Goal: Navigation & Orientation: Find specific page/section

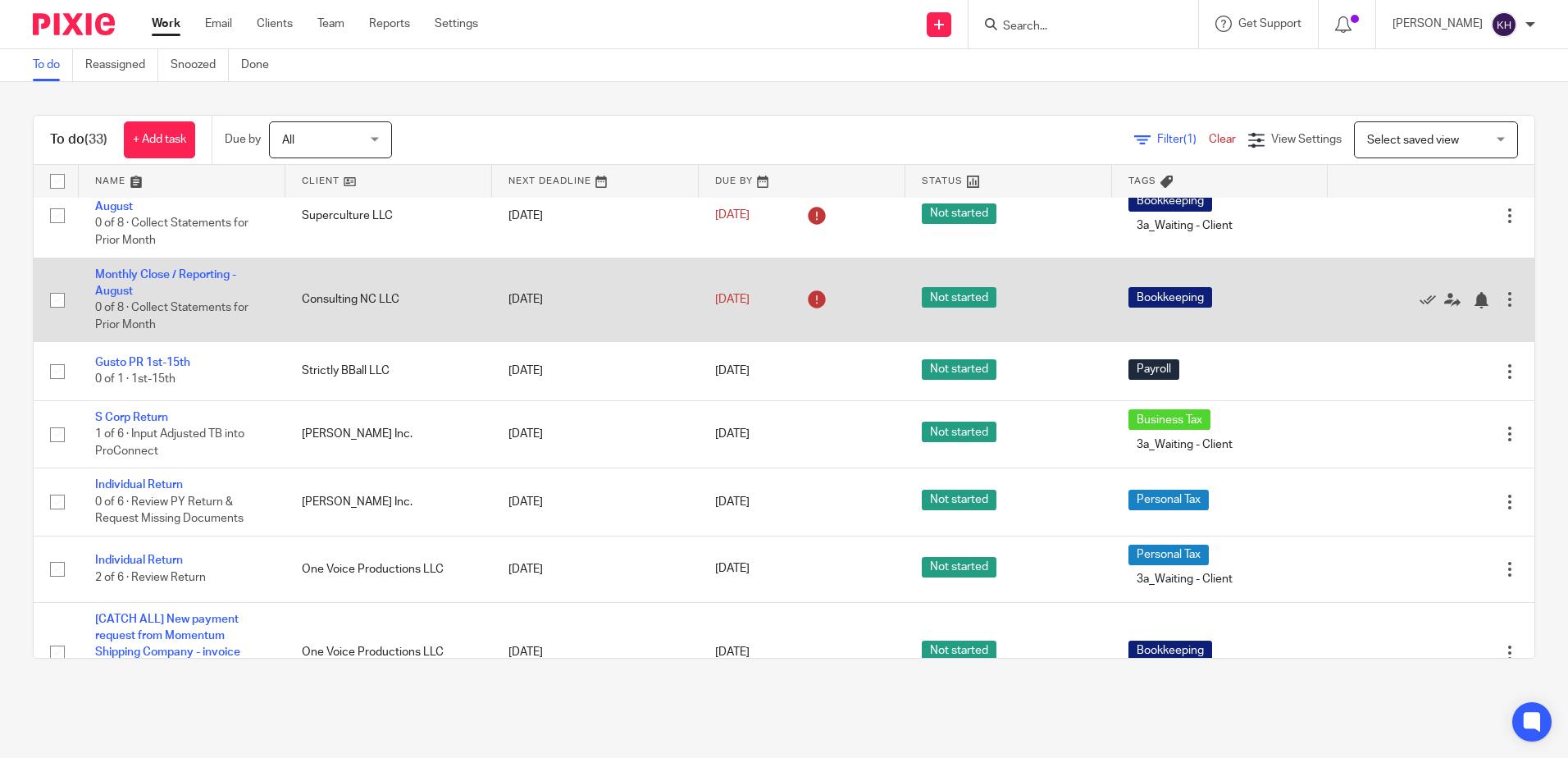
scroll to position [656, 0]
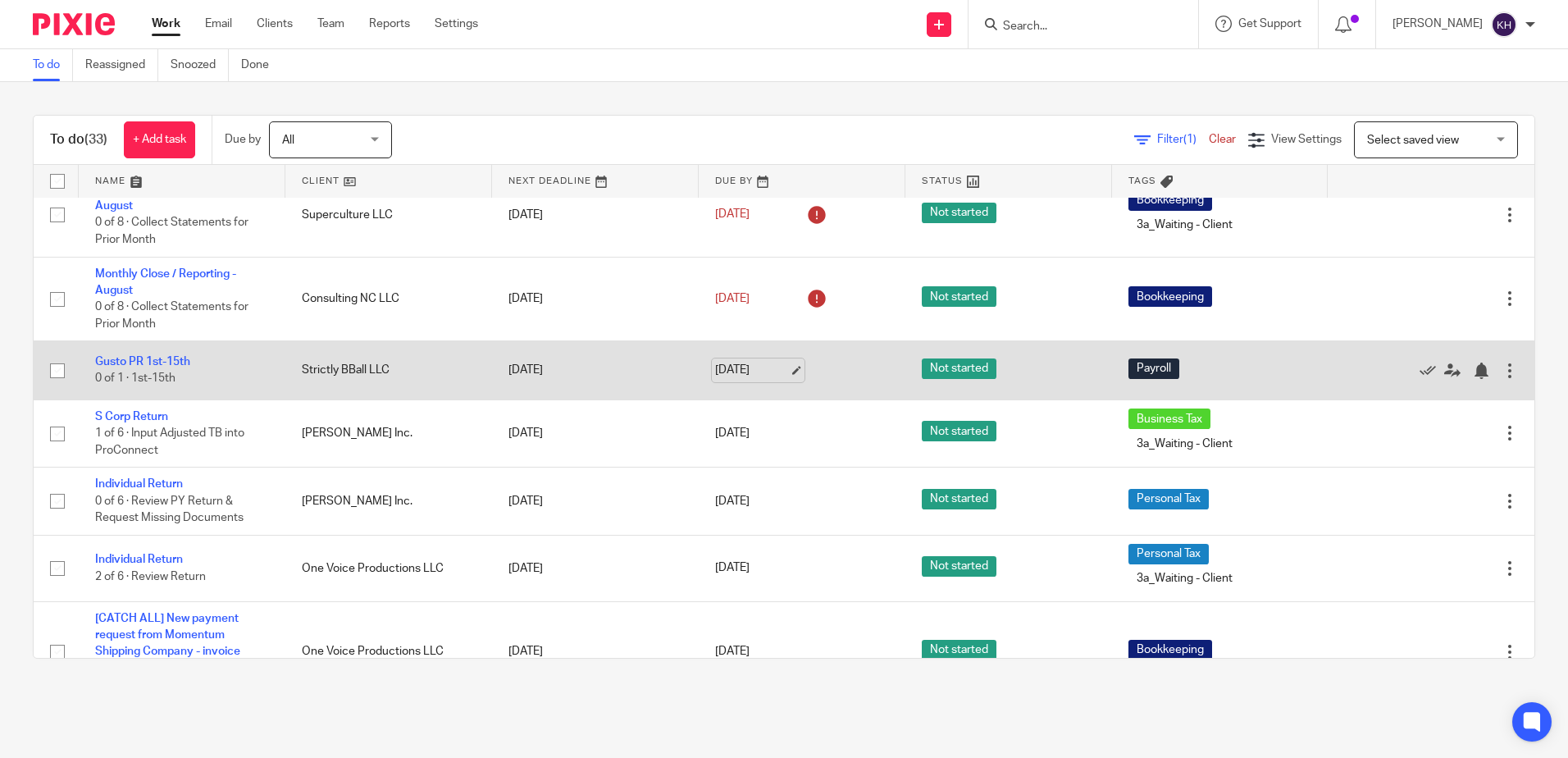
click at [737, 379] on link "Oct 13, 2025" at bounding box center [752, 370] width 74 height 17
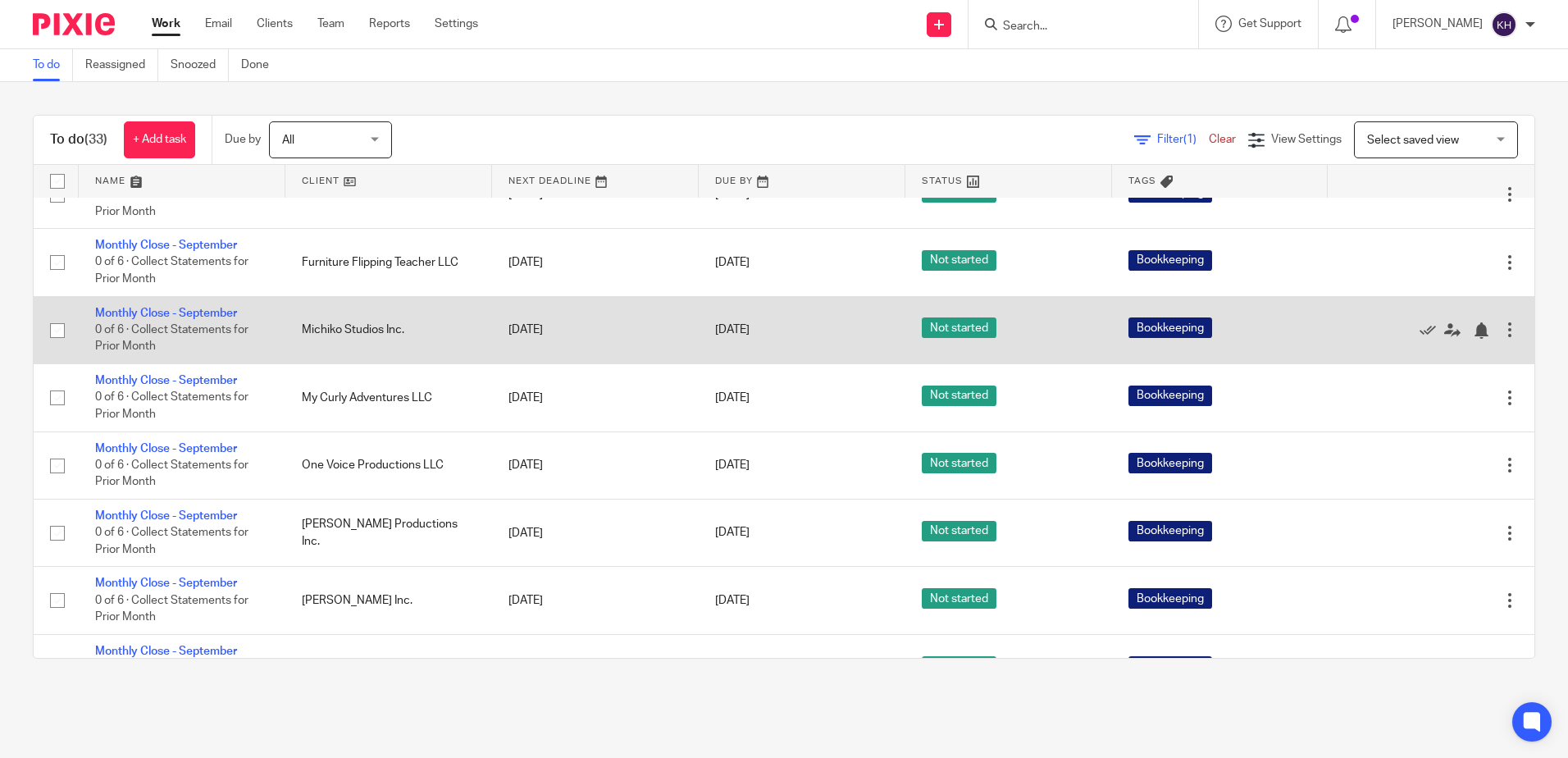
scroll to position [1477, 0]
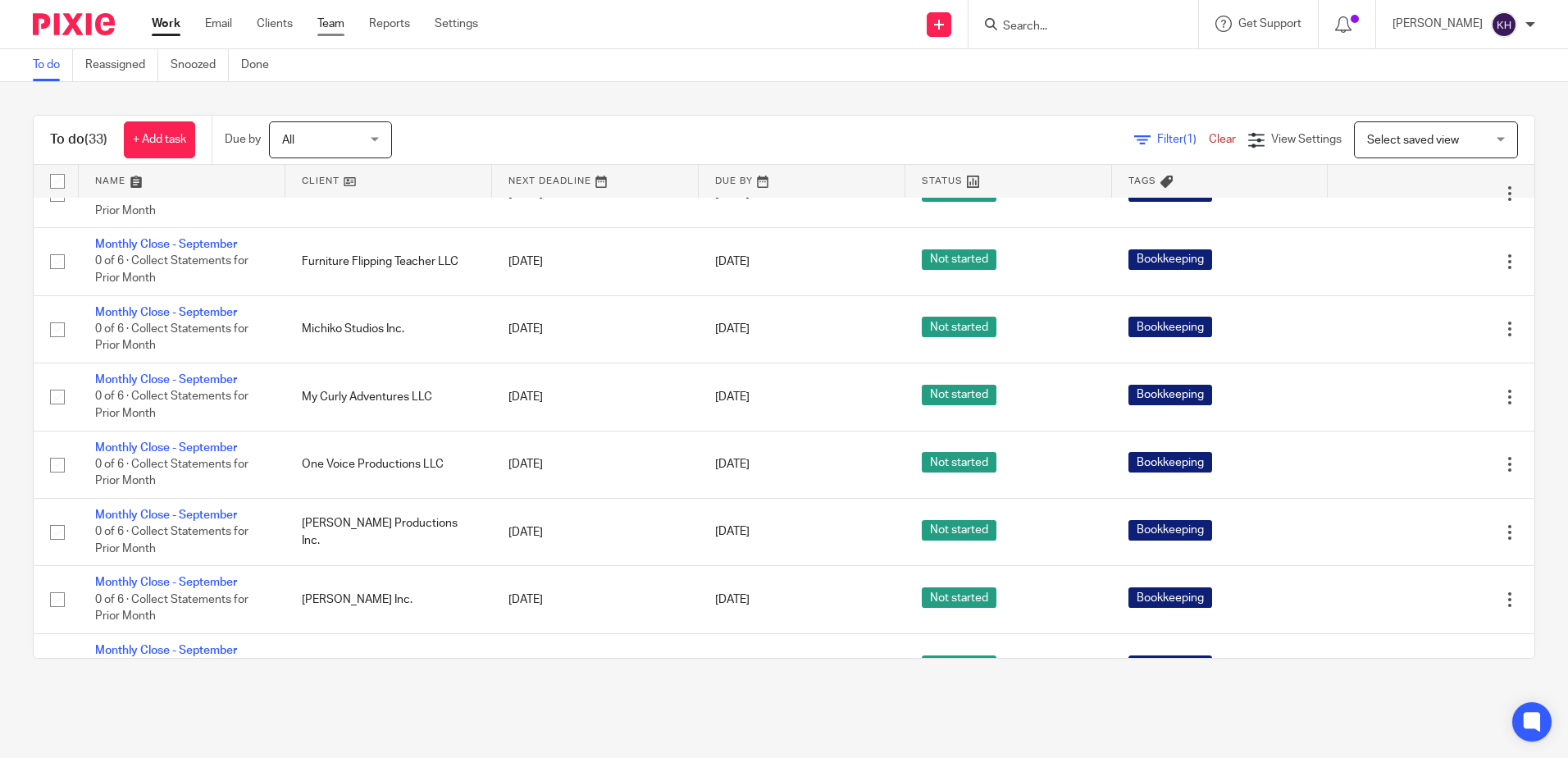
click at [339, 24] on link "Team" at bounding box center [331, 23] width 28 height 16
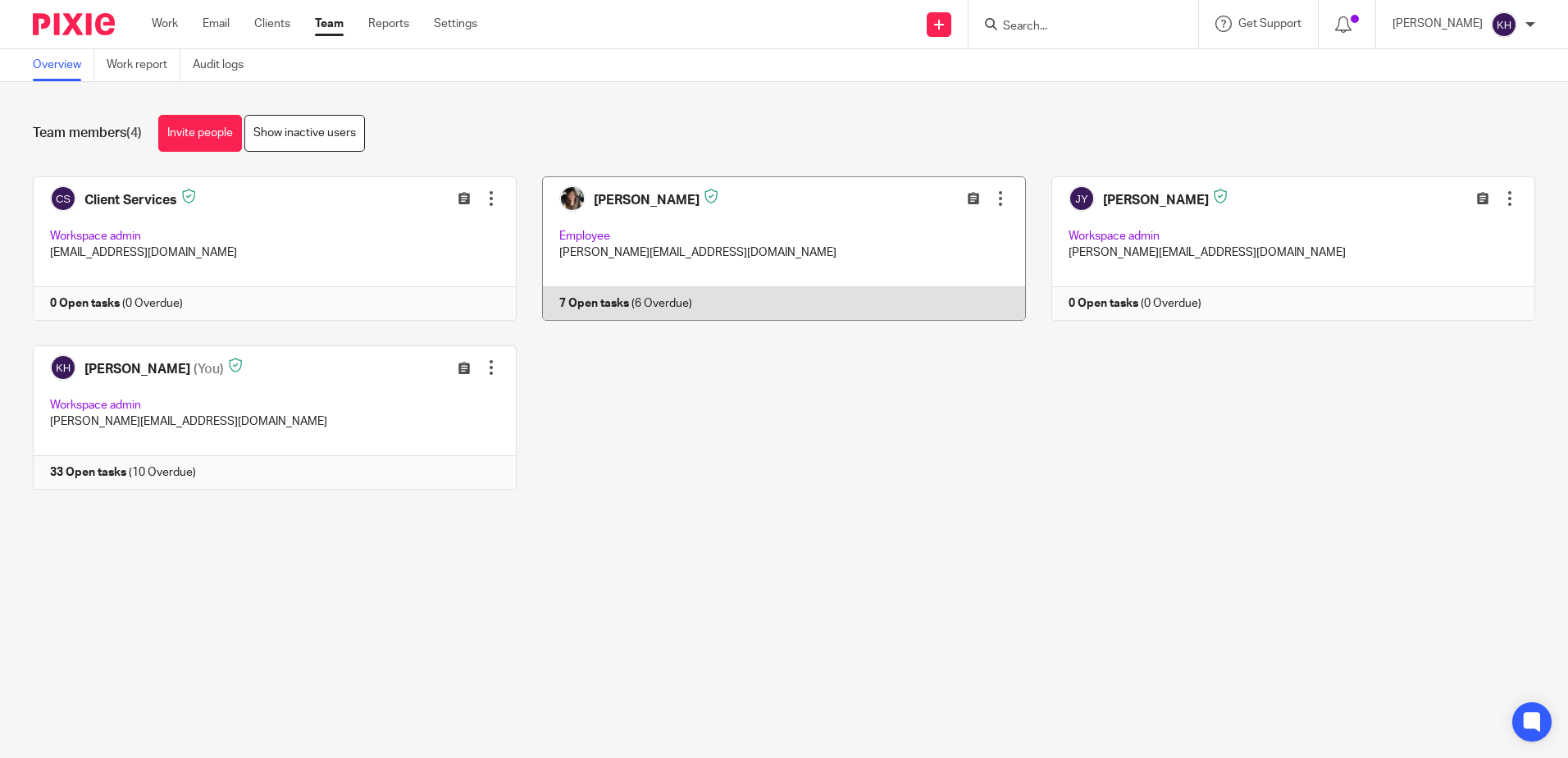
click at [655, 312] on link at bounding box center [771, 249] width 509 height 144
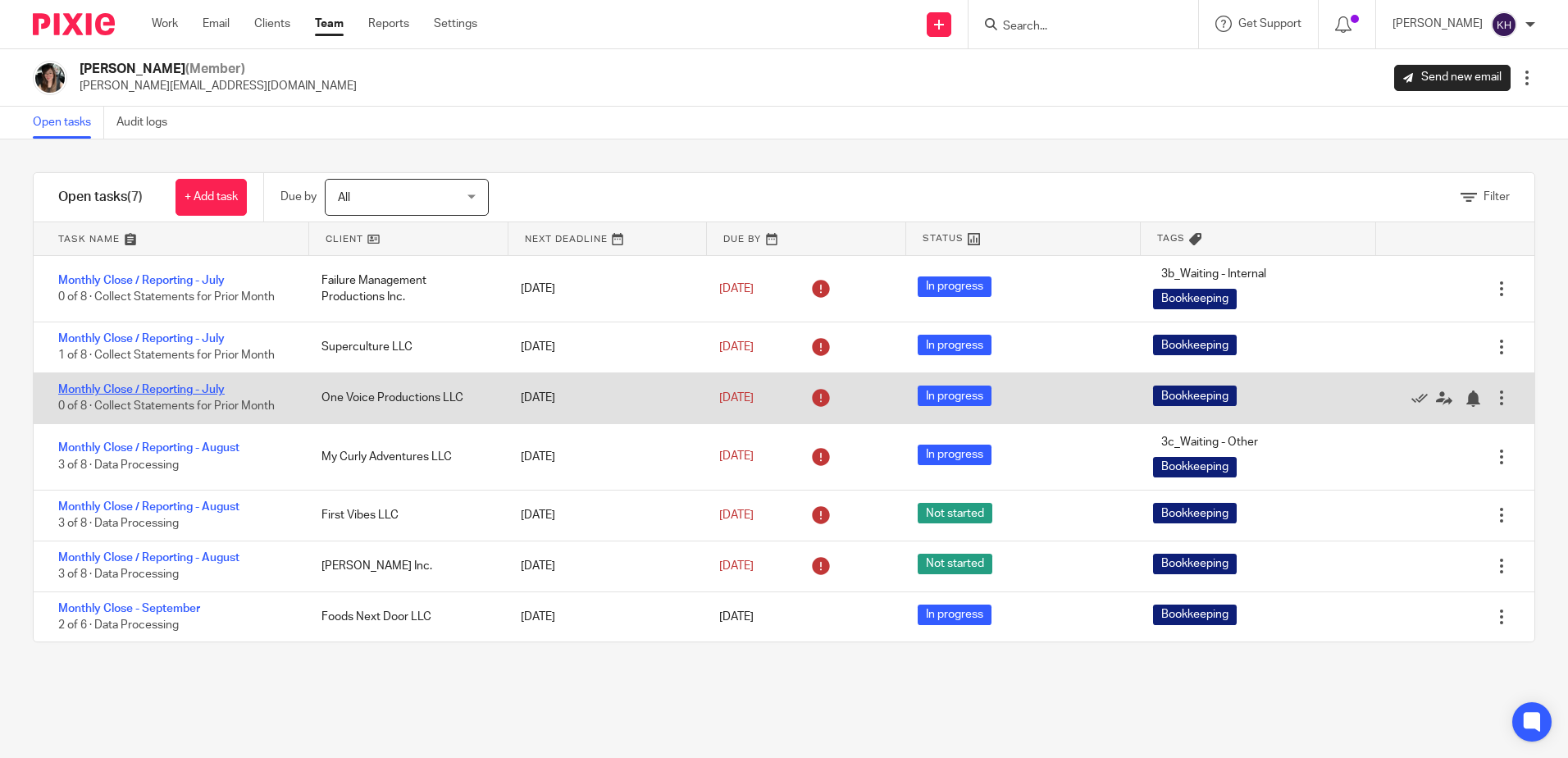
click at [171, 385] on link "Monthly Close / Reporting - July" at bounding box center [141, 390] width 167 height 11
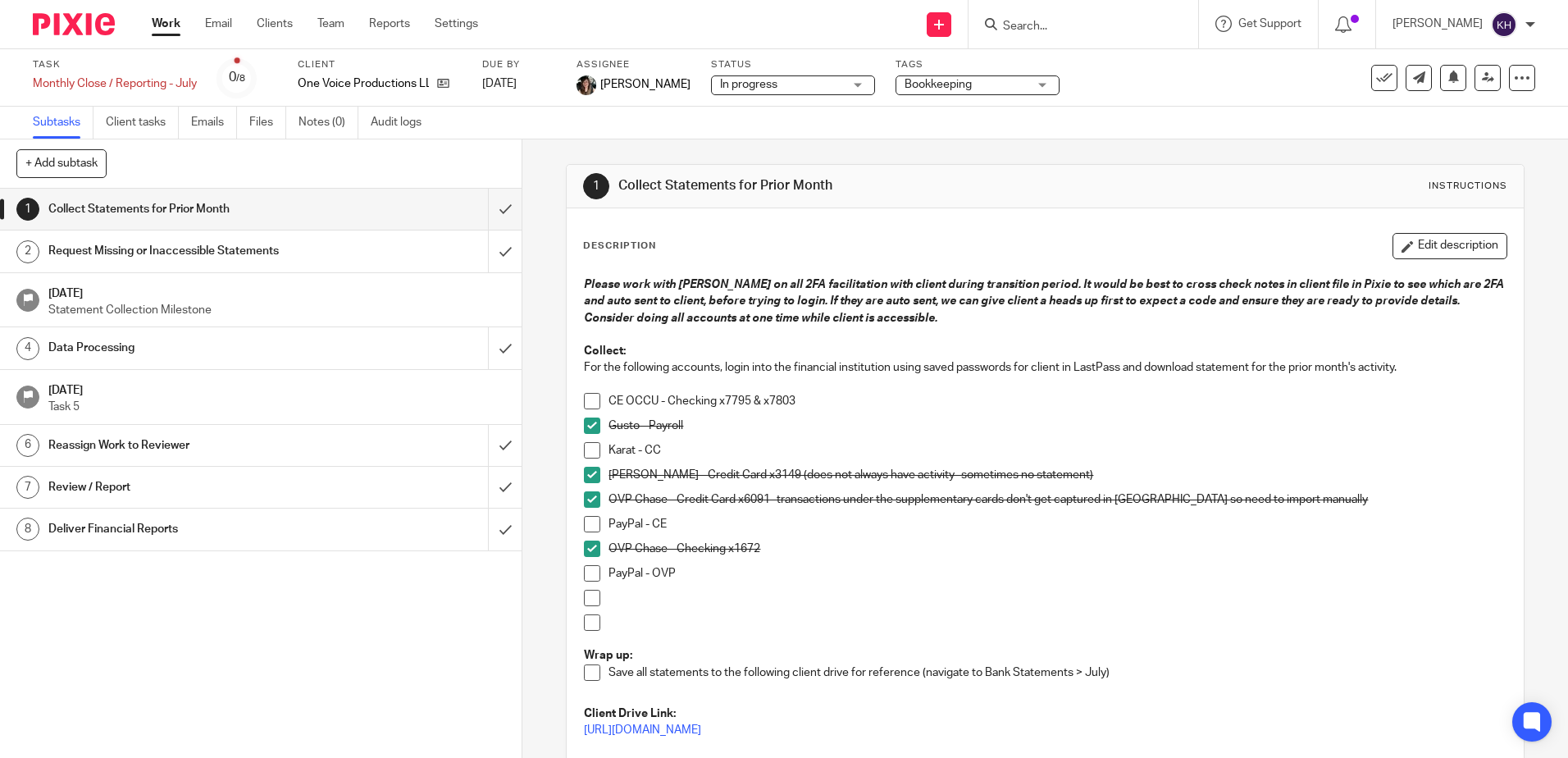
click at [169, 26] on link "Work" at bounding box center [166, 23] width 28 height 16
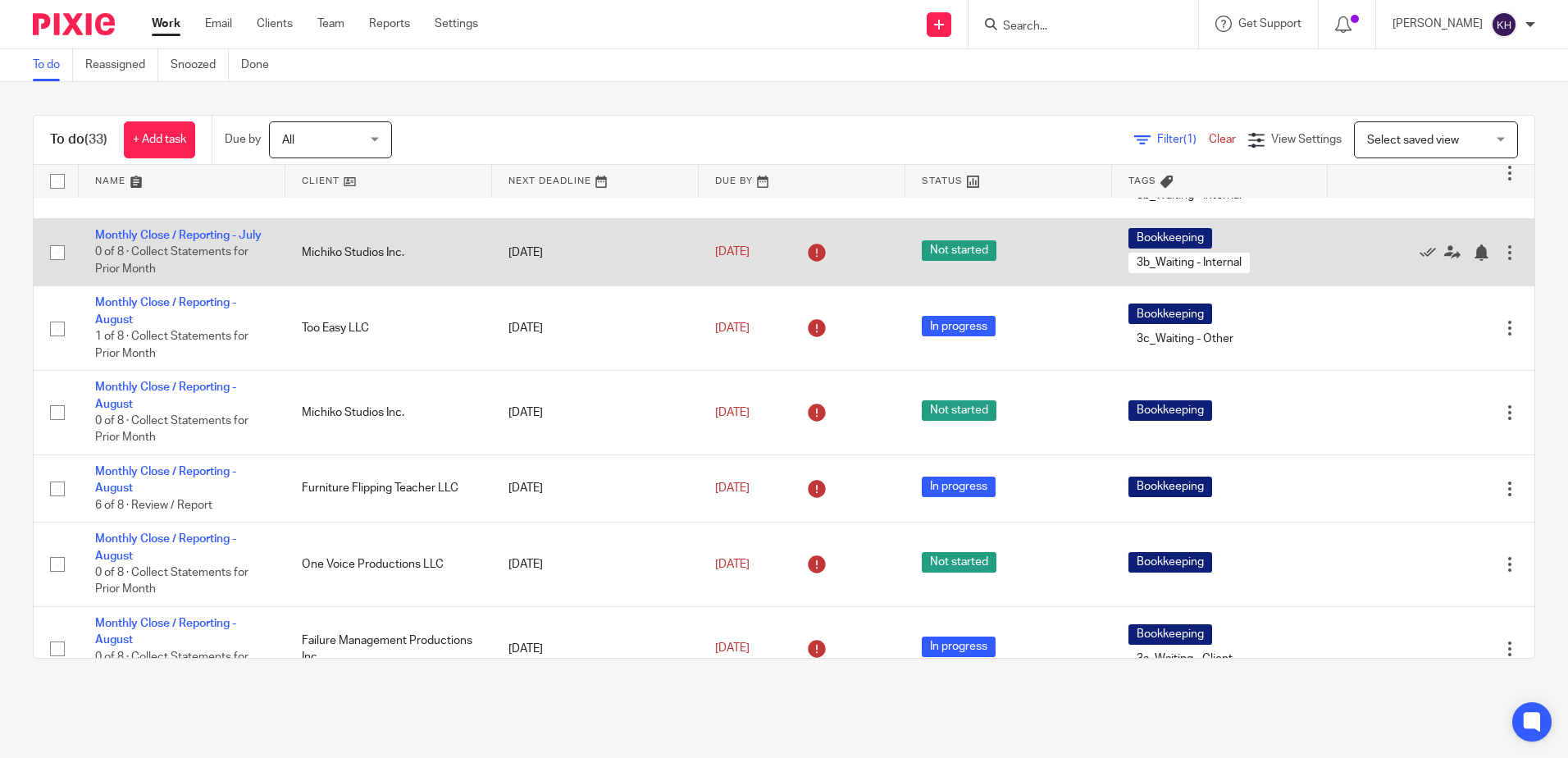
scroll to position [164, 0]
